Goal: Task Accomplishment & Management: Complete application form

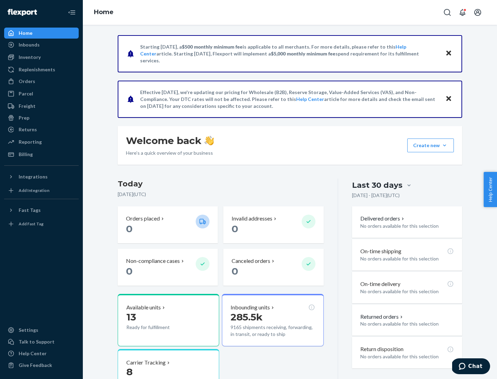
click at [26, 81] on div "Orders" at bounding box center [27, 81] width 17 height 7
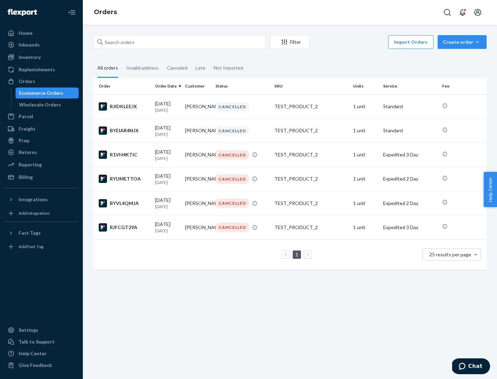
click at [38, 105] on div "Wholesale Orders" at bounding box center [40, 104] width 42 height 7
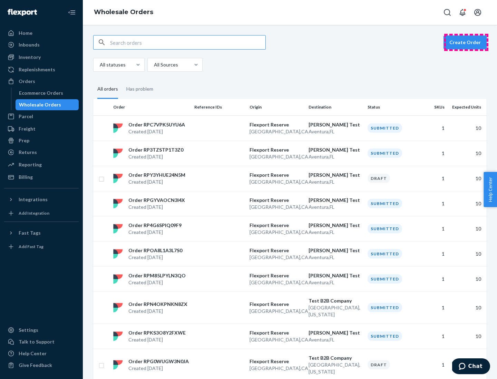
click at [466, 42] on button "Create Order" at bounding box center [464, 43] width 43 height 14
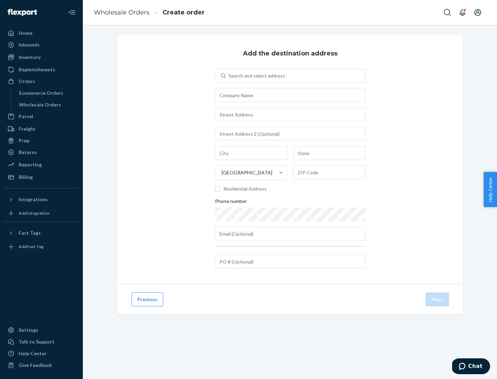
click at [255, 76] on div "Search and select address" at bounding box center [256, 75] width 57 height 7
click at [229, 76] on input "Search and select address" at bounding box center [228, 75] width 1 height 7
type input "Shubham Test"
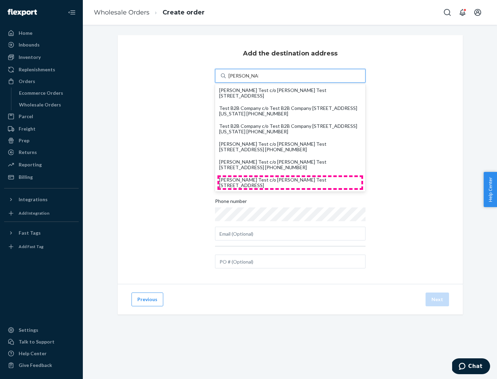
click at [290, 183] on div "Shubham Test c/o Shubham Test 19501 Biscayne Blvd Aventura, FL 33180" at bounding box center [290, 182] width 142 height 11
click at [258, 79] on input "Shubham Test" at bounding box center [243, 75] width 30 height 7
type input "Shubham Test"
type input "Aventura"
type input "FL"
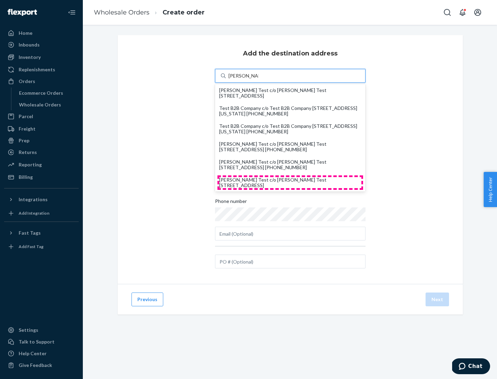
type input "33180"
type input "19501 Biscayne Blvd"
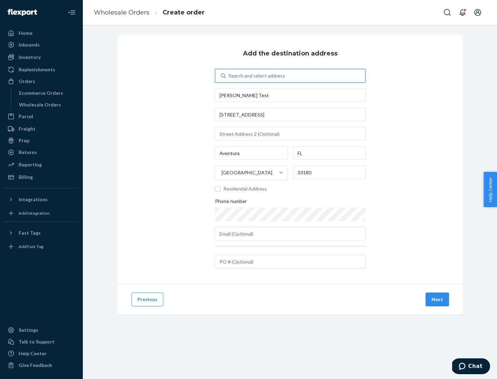
click at [437, 300] on button "Next" at bounding box center [436, 300] width 23 height 14
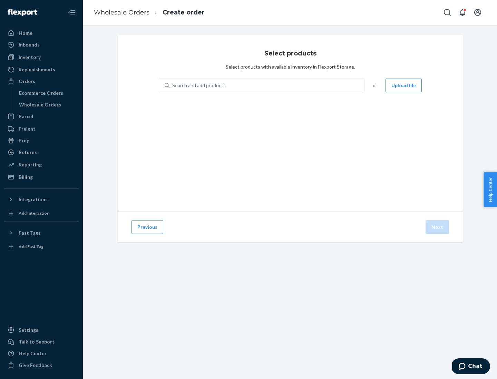
click at [267, 86] on div "Search and add products" at bounding box center [266, 85] width 195 height 12
click at [173, 86] on input "Search and add products" at bounding box center [172, 85] width 1 height 7
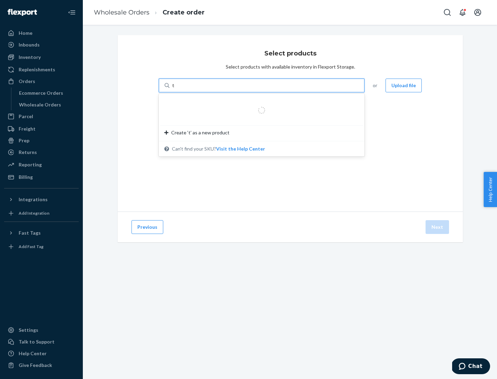
type input "test"
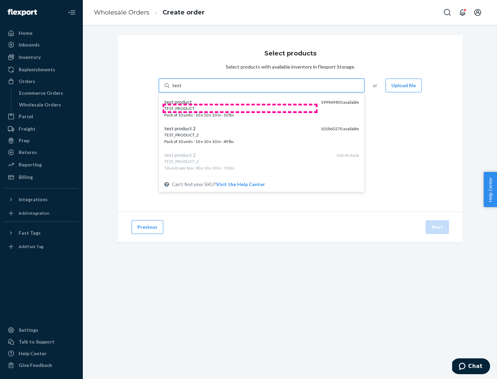
click at [240, 108] on div "TEST_PRODUCT" at bounding box center [239, 109] width 151 height 6
click at [181, 89] on input "test" at bounding box center [176, 85] width 9 height 7
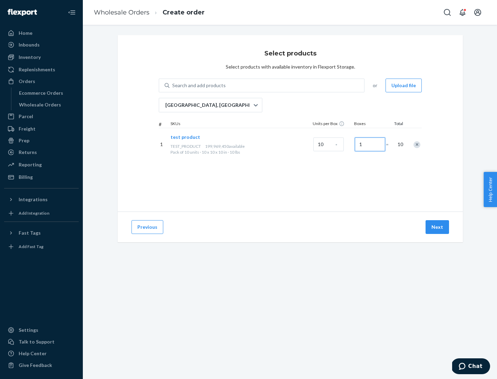
type input "1"
click at [437, 227] on button "Next" at bounding box center [436, 227] width 23 height 14
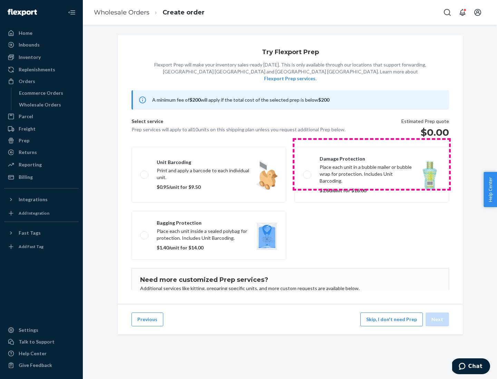
click at [372, 164] on label "Damage protection Place each unit in a bubble mailer or bubble wrap for protect…" at bounding box center [371, 175] width 155 height 56
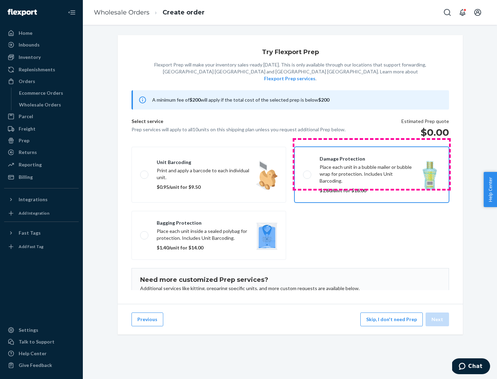
click at [307, 172] on input "Damage protection Place each unit in a bubble mailer or bubble wrap for protect…" at bounding box center [305, 174] width 4 height 4
checkbox input "true"
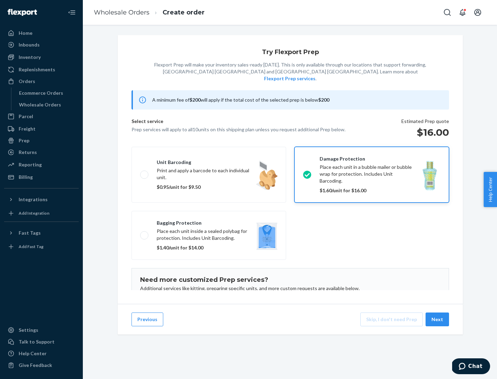
click at [437, 320] on button "Next" at bounding box center [436, 320] width 23 height 14
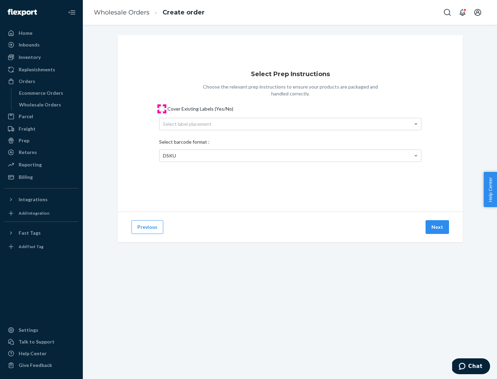
click at [162, 109] on input "Cover Existing Labels (Yes/No)" at bounding box center [162, 109] width 6 height 6
checkbox input "true"
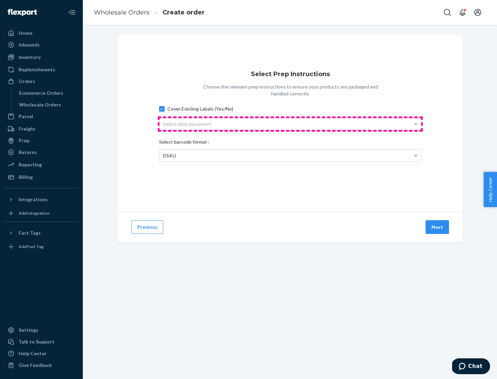
click at [290, 124] on div "Select label placement" at bounding box center [289, 124] width 261 height 12
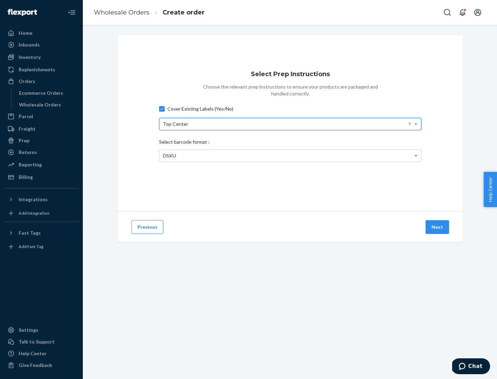
click at [169, 156] on span "DSKU" at bounding box center [169, 156] width 13 height 6
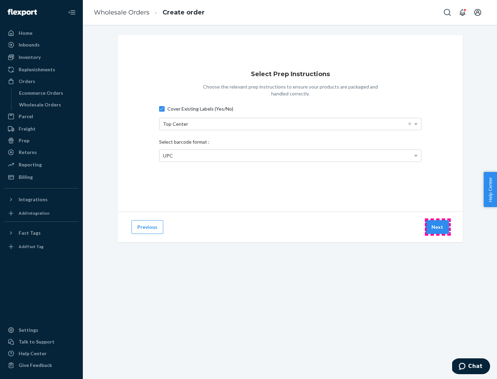
click at [437, 227] on button "Next" at bounding box center [436, 227] width 23 height 14
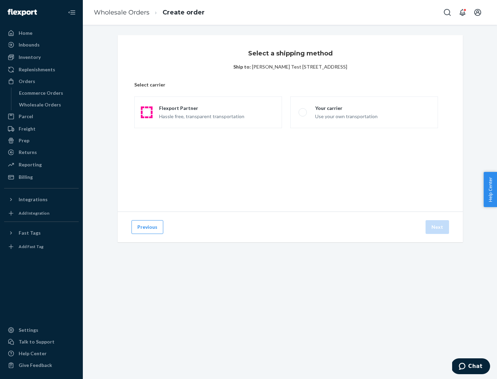
click at [146, 112] on span at bounding box center [146, 112] width 8 height 8
click at [146, 112] on input "Flexport Partner Hassle free, transparent transportation" at bounding box center [144, 112] width 4 height 4
radio input "true"
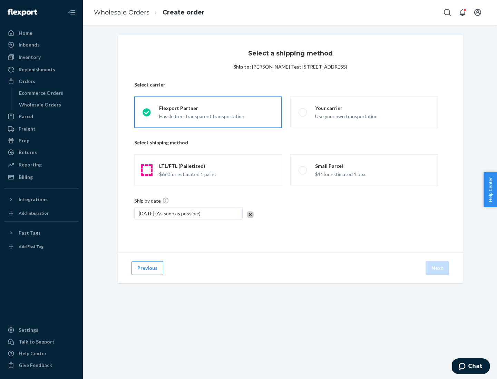
click at [146, 170] on span at bounding box center [146, 170] width 8 height 8
click at [146, 170] on input "LTL/FTL (Palletized) $660 for estimated 1 pallet" at bounding box center [144, 170] width 4 height 4
radio input "true"
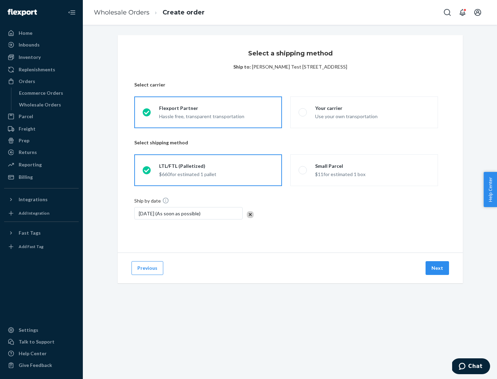
click at [437, 268] on button "Next" at bounding box center [436, 268] width 23 height 14
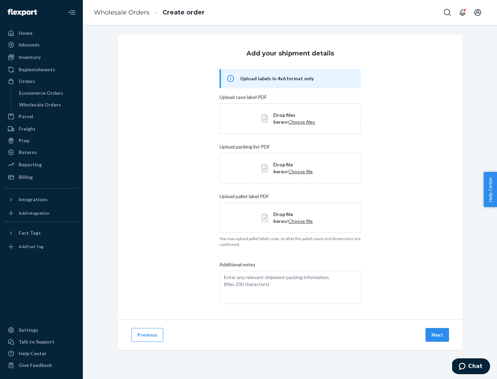
click at [437, 335] on button "Next" at bounding box center [436, 335] width 23 height 14
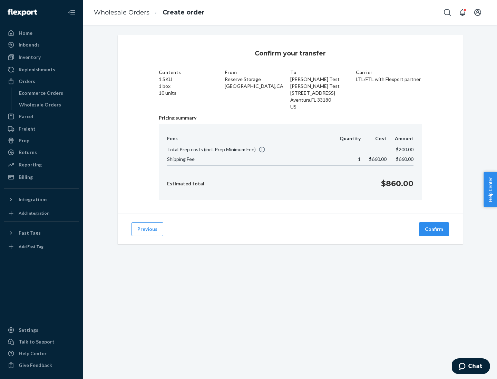
click at [434, 229] on button "Confirm" at bounding box center [434, 229] width 30 height 14
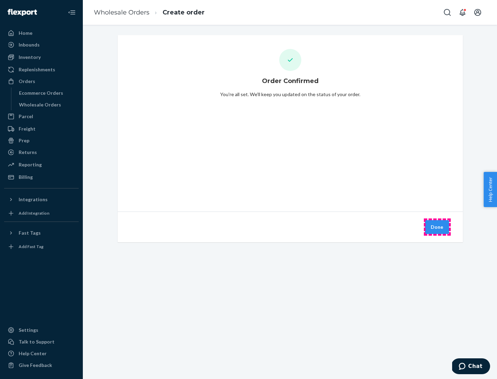
click at [437, 227] on button "Done" at bounding box center [437, 227] width 24 height 14
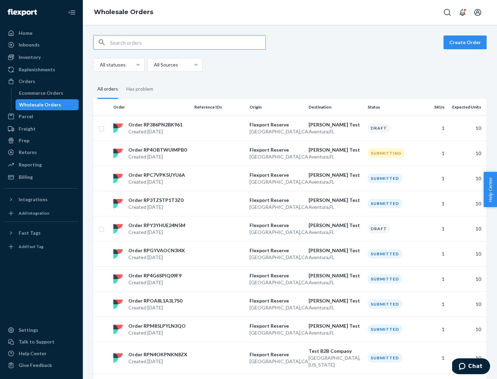
click at [41, 81] on div "Orders" at bounding box center [41, 82] width 73 height 10
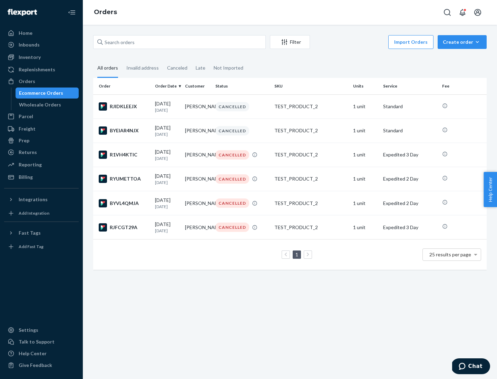
click at [38, 105] on div "Wholesale Orders" at bounding box center [40, 104] width 42 height 7
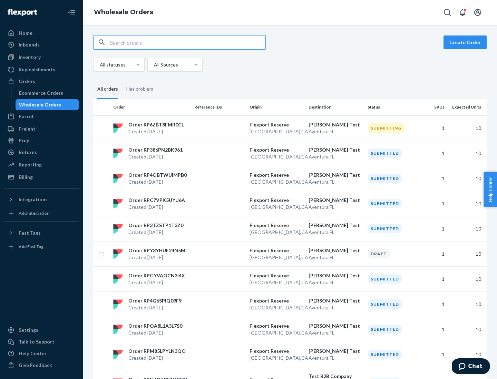
click at [290, 128] on p "San Francisco , CA" at bounding box center [275, 131] width 53 height 7
